Goal: Find specific page/section: Find specific page/section

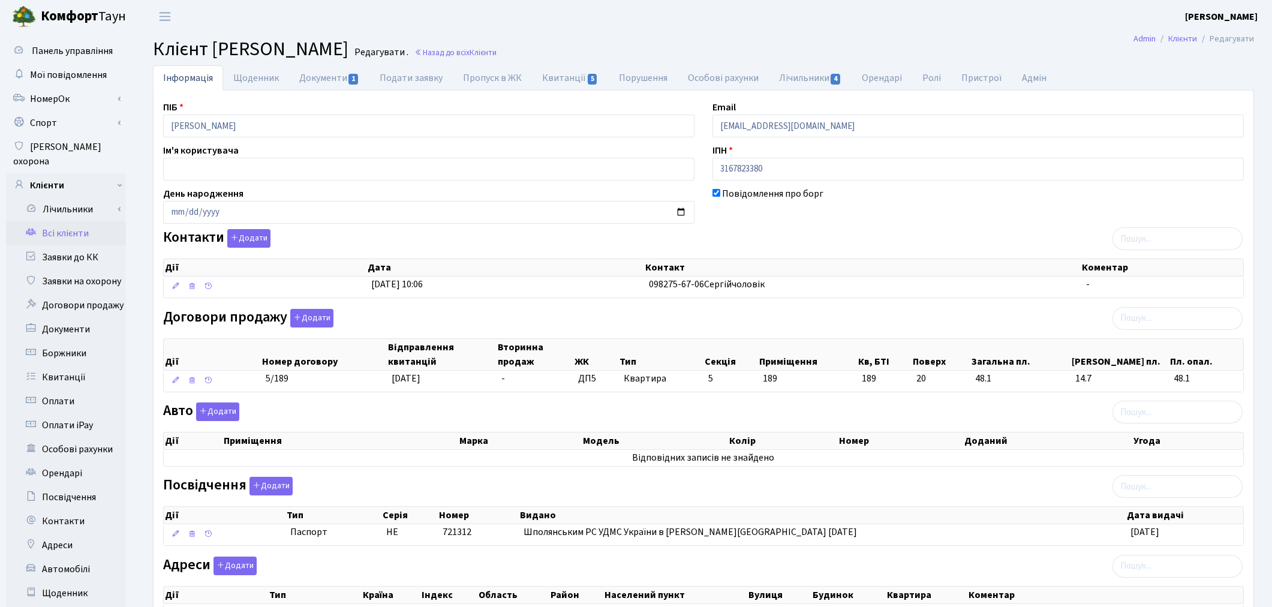
click at [83, 221] on link "Всі клієнти" at bounding box center [66, 233] width 120 height 24
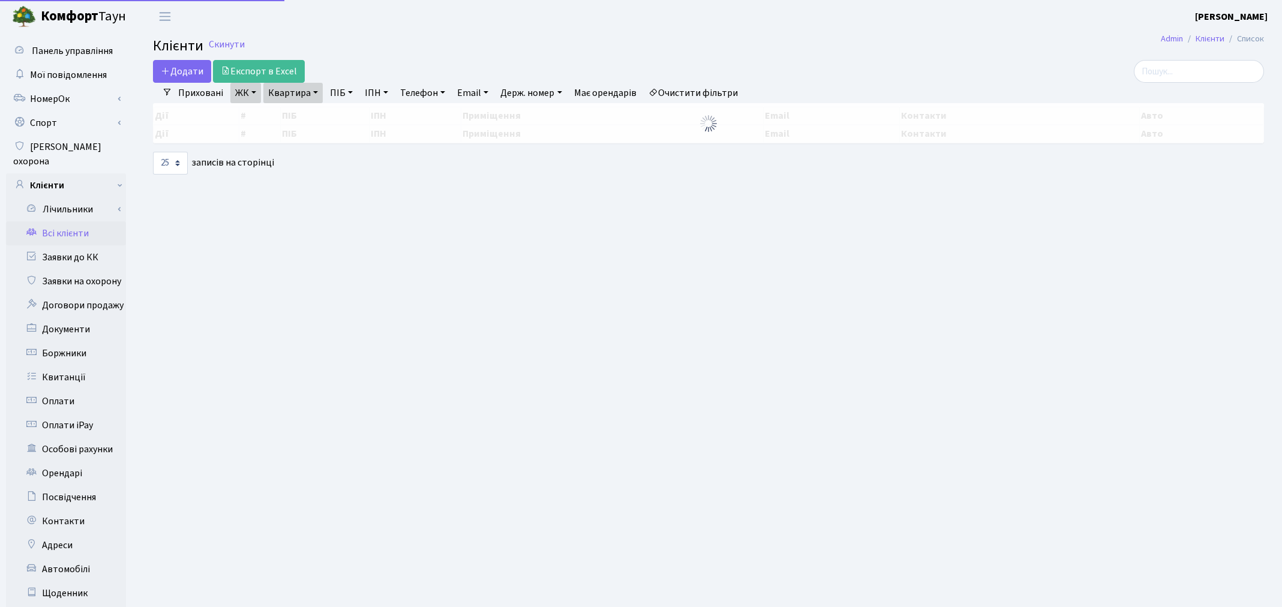
select select "25"
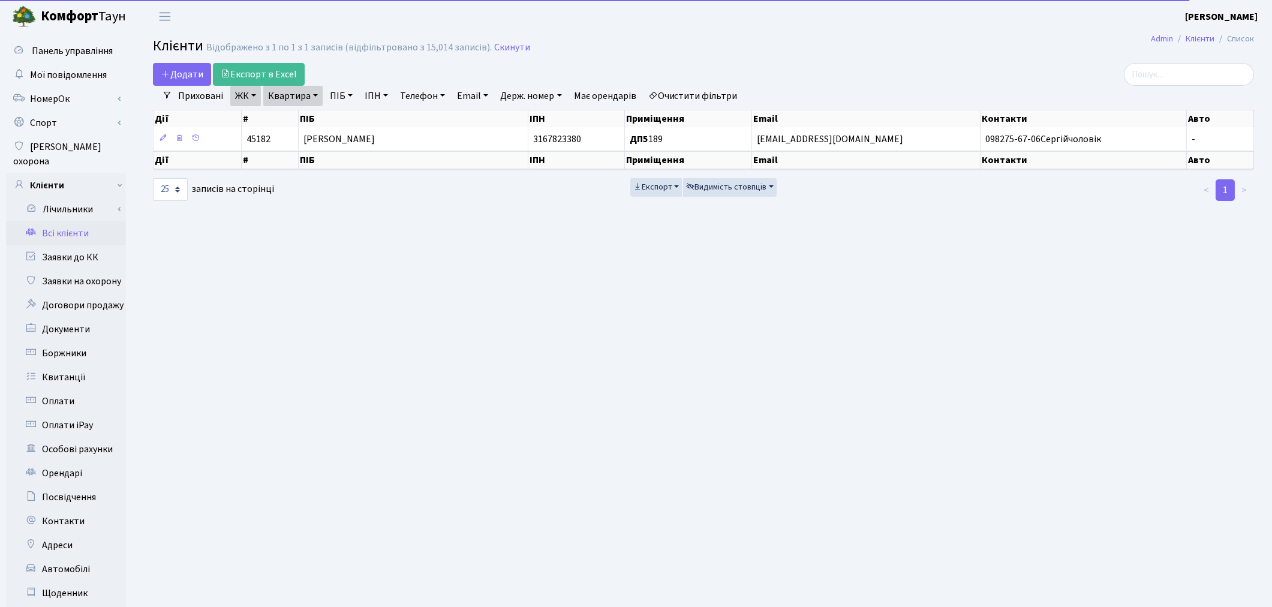
click at [692, 95] on link "Очистити фільтри" at bounding box center [693, 96] width 99 height 20
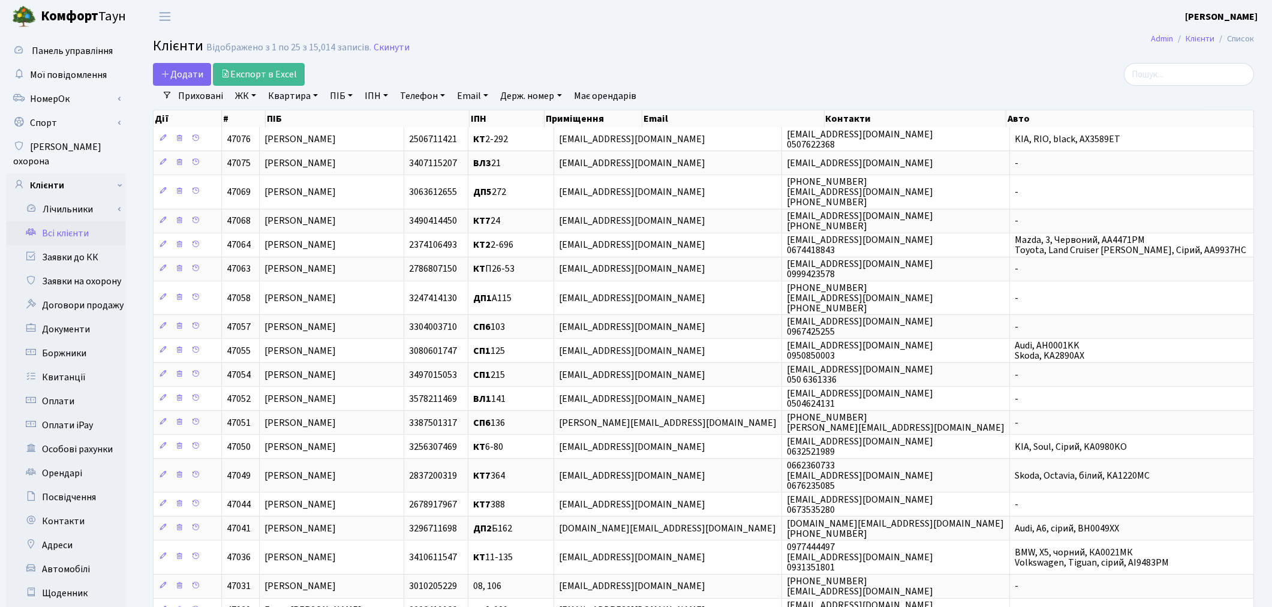
click at [344, 96] on link "ПІБ" at bounding box center [341, 96] width 32 height 20
type input "[PERSON_NAME]"
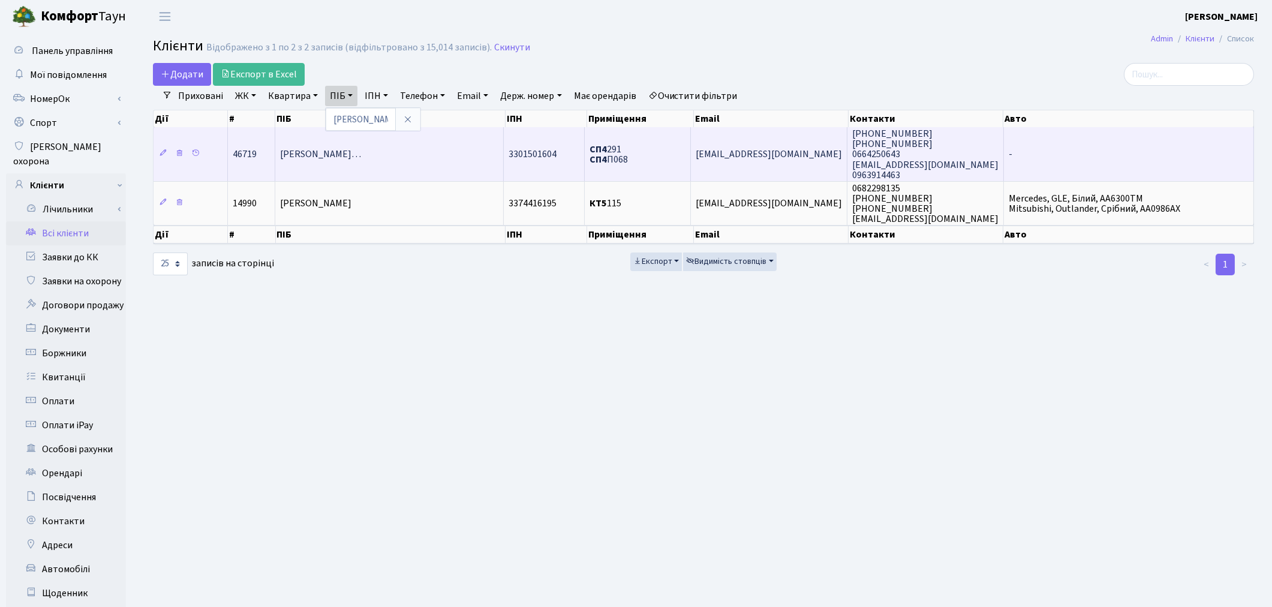
click at [447, 170] on td "[PERSON_NAME]…" at bounding box center [389, 154] width 229 height 54
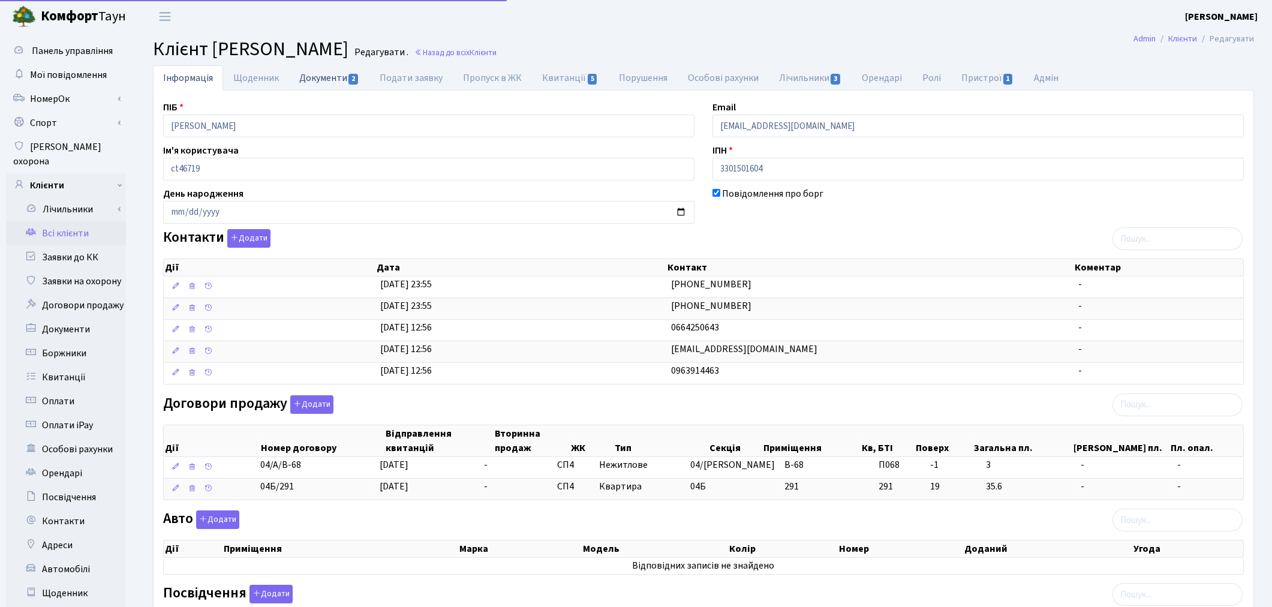
click at [329, 79] on link "Документи 2" at bounding box center [329, 77] width 80 height 25
